Goal: Task Accomplishment & Management: Complete application form

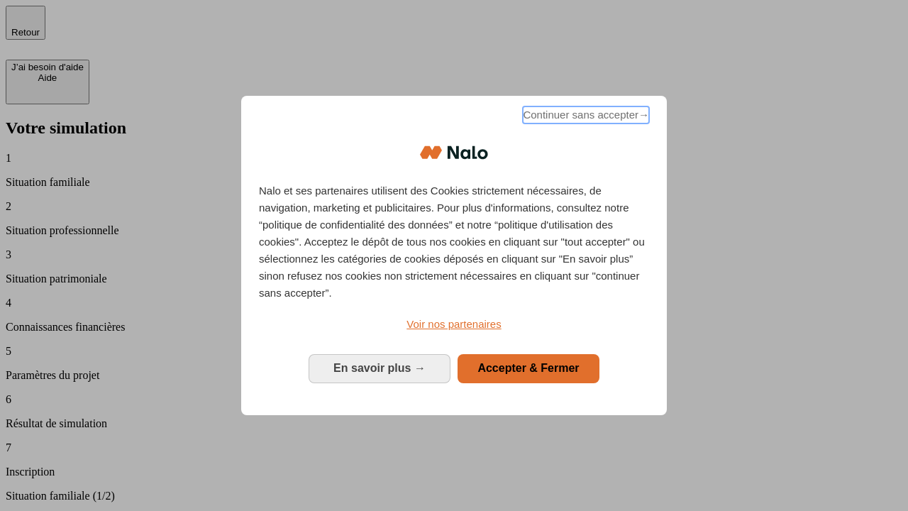
click at [585, 117] on span "Continuer sans accepter →" at bounding box center [586, 114] width 126 height 17
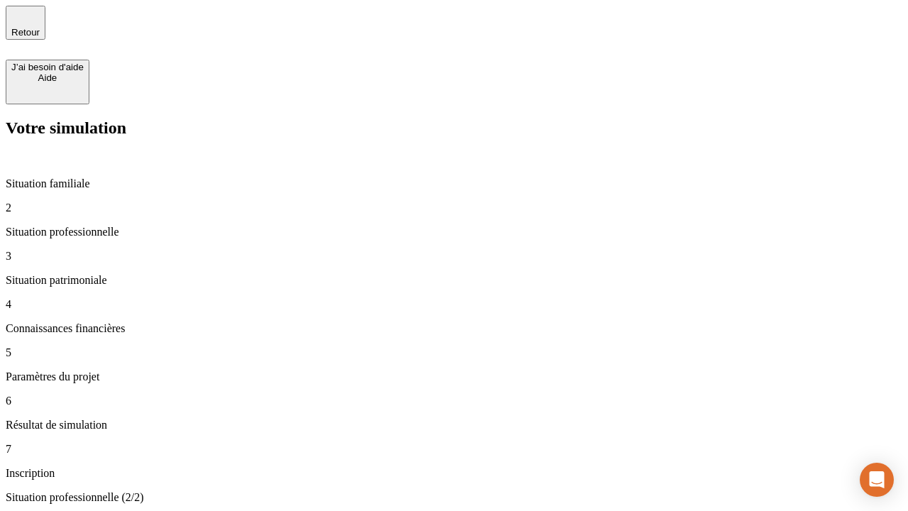
type input "30 000"
type input "1 000"
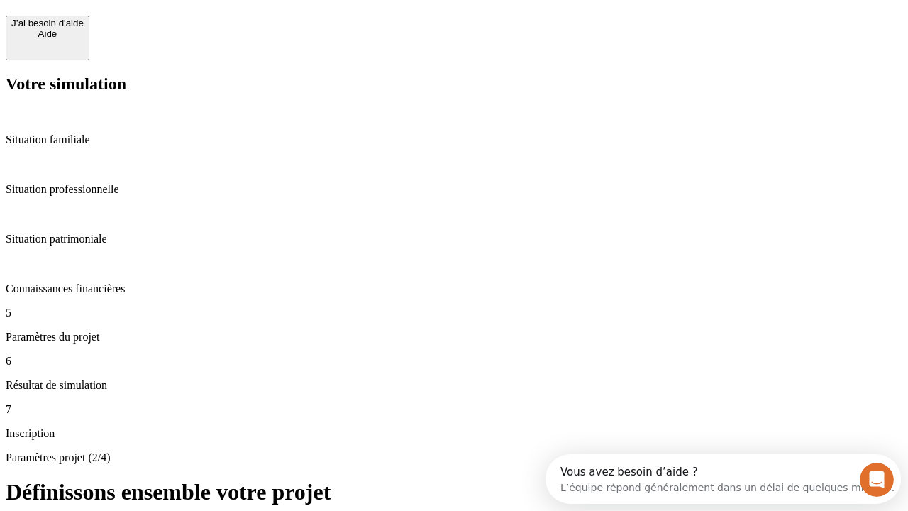
scroll to position [27, 0]
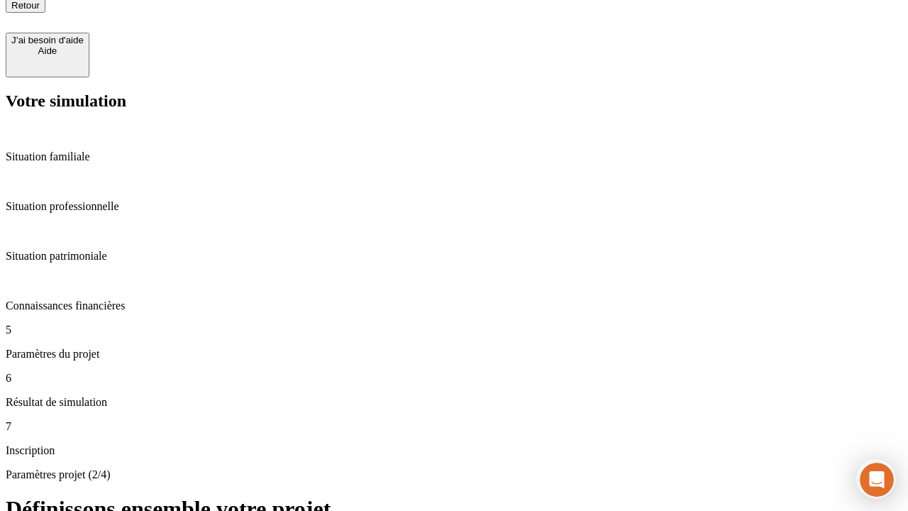
type input "65"
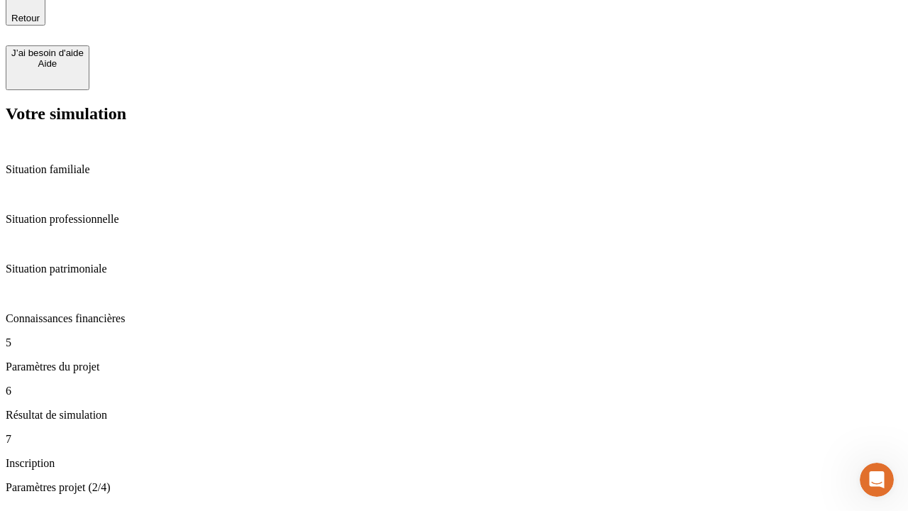
type input "5 000"
type input "640"
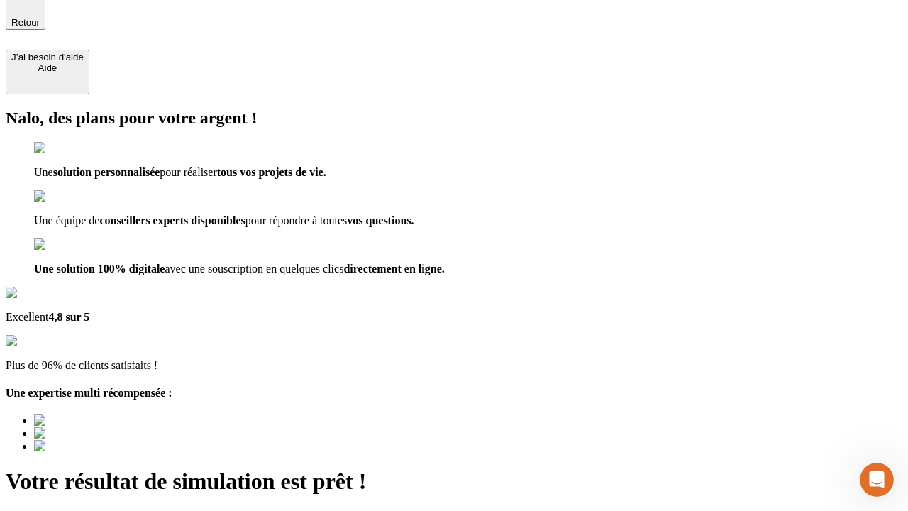
type input "[EMAIL_ADDRESS][DOMAIN_NAME]"
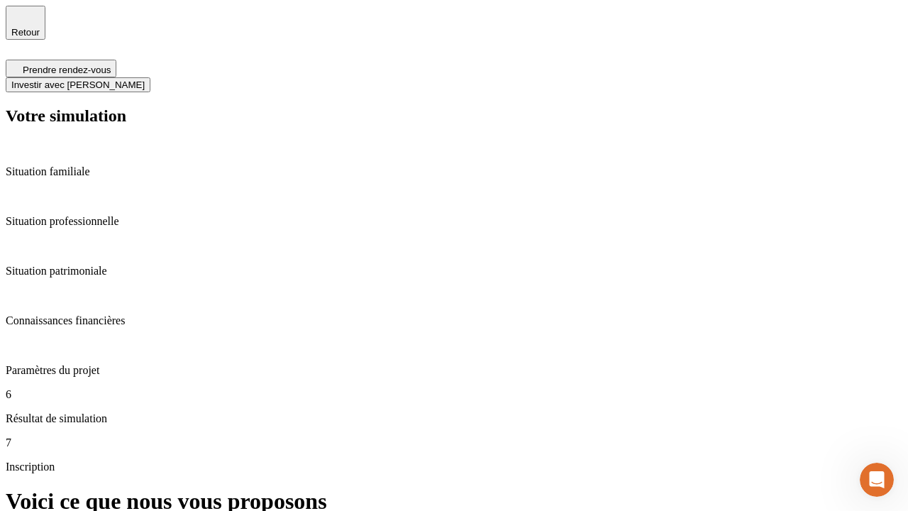
click at [145, 79] on span "Investir avec [PERSON_NAME]" at bounding box center [77, 84] width 133 height 11
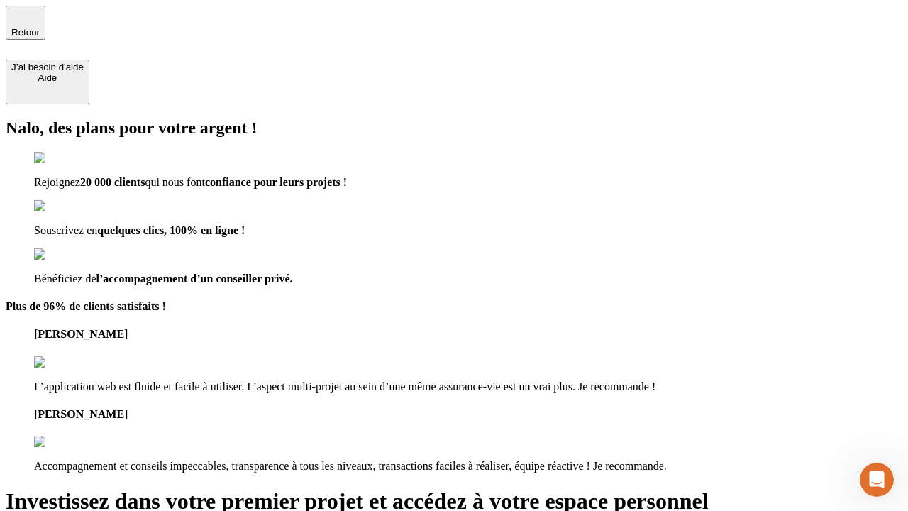
type input "[PERSON_NAME][EMAIL_ADDRESS][DOMAIN_NAME]"
